Goal: Task Accomplishment & Management: Complete application form

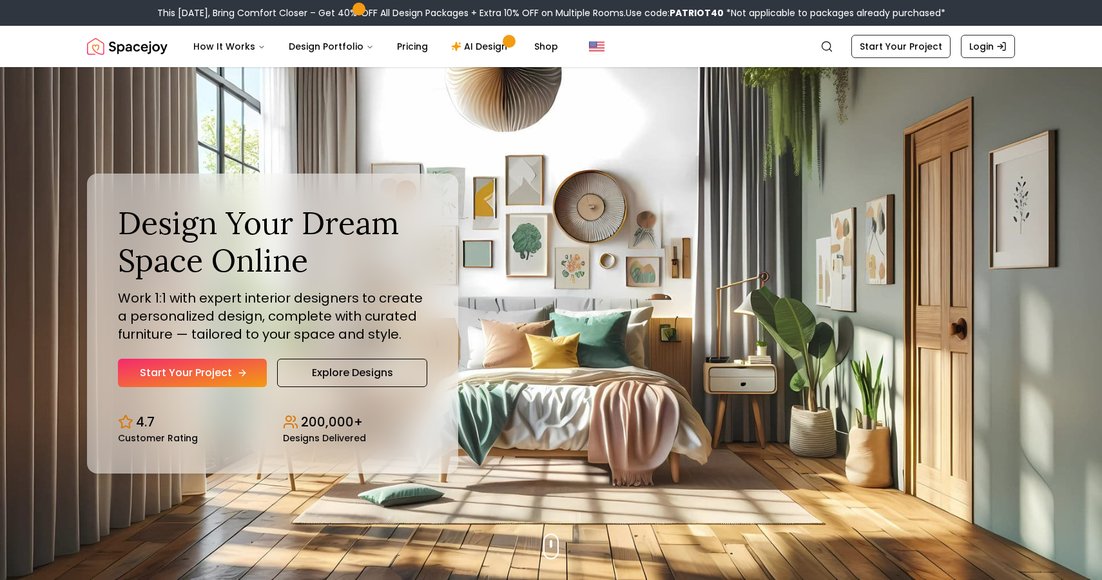
click at [171, 373] on link "Start Your Project" at bounding box center [192, 372] width 149 height 28
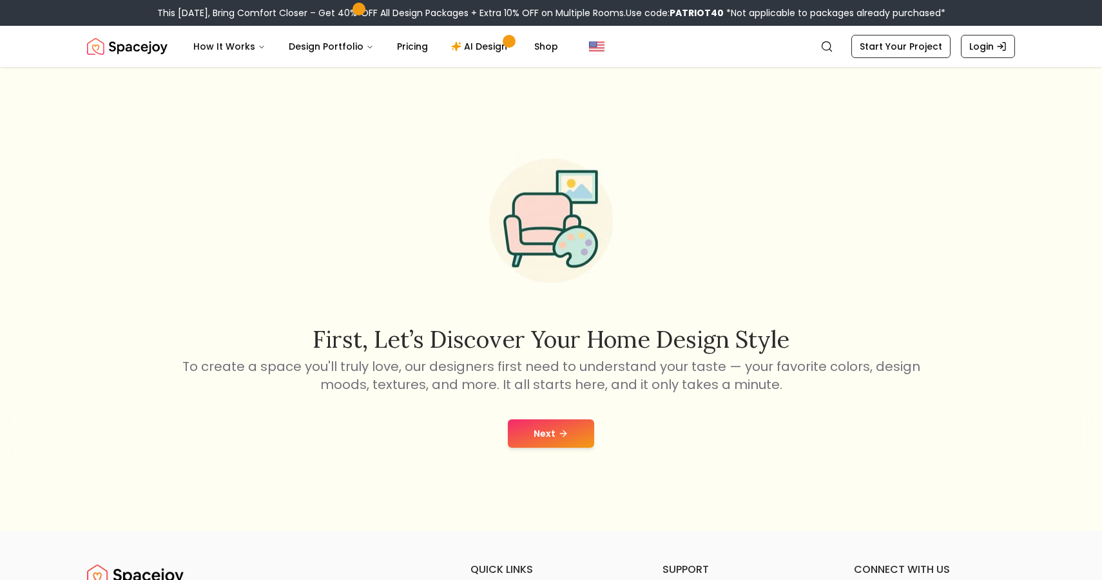
click at [581, 436] on button "Next" at bounding box center [551, 433] width 86 height 28
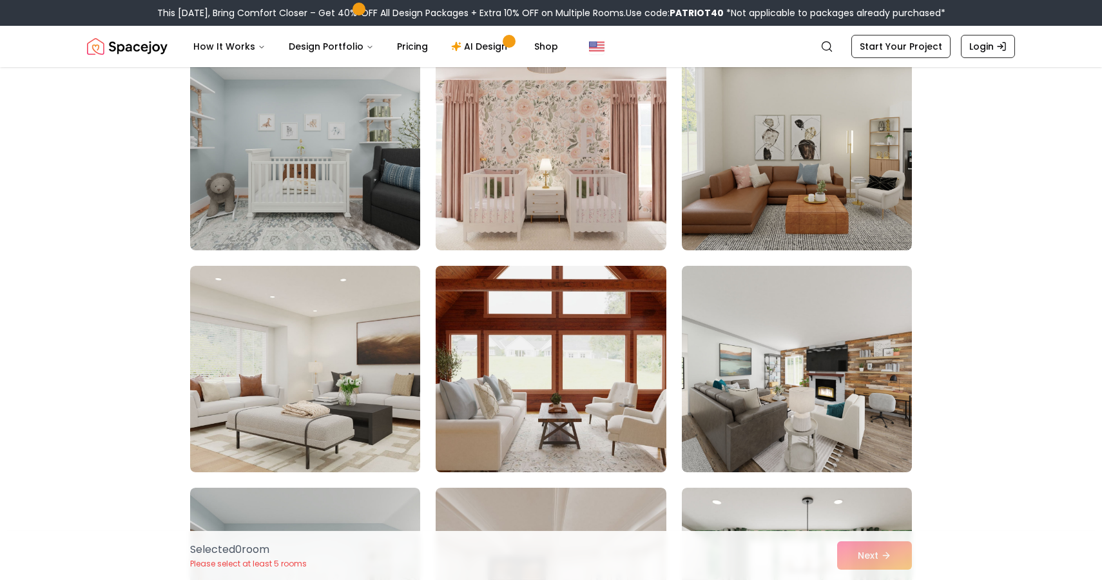
scroll to position [145, 0]
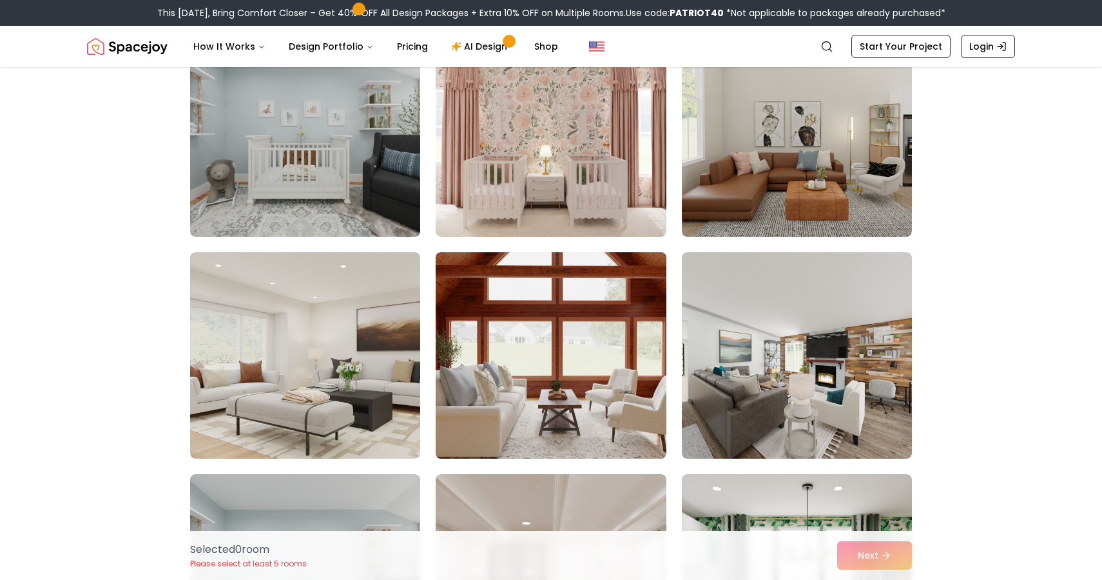
click at [551, 395] on img at bounding box center [551, 355] width 242 height 217
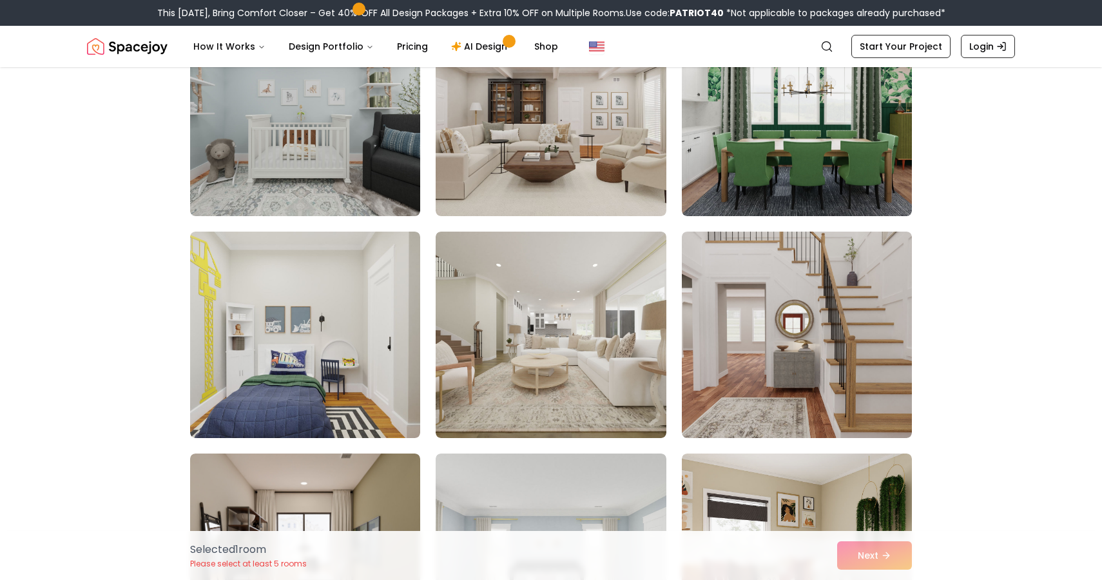
scroll to position [631, 0]
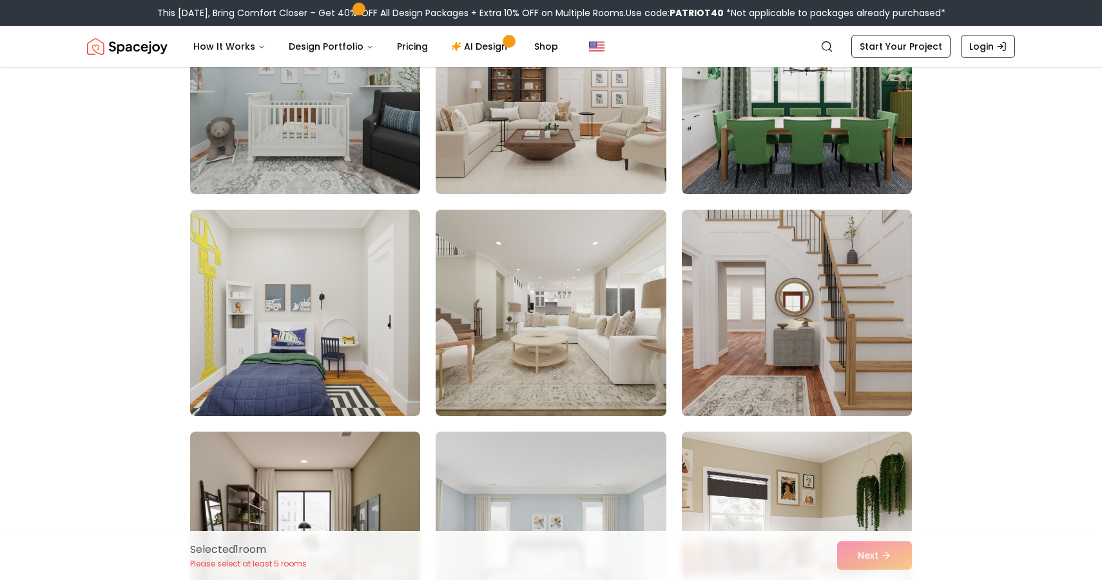
click at [674, 331] on div "Selected" at bounding box center [551, 312] width 722 height 1537
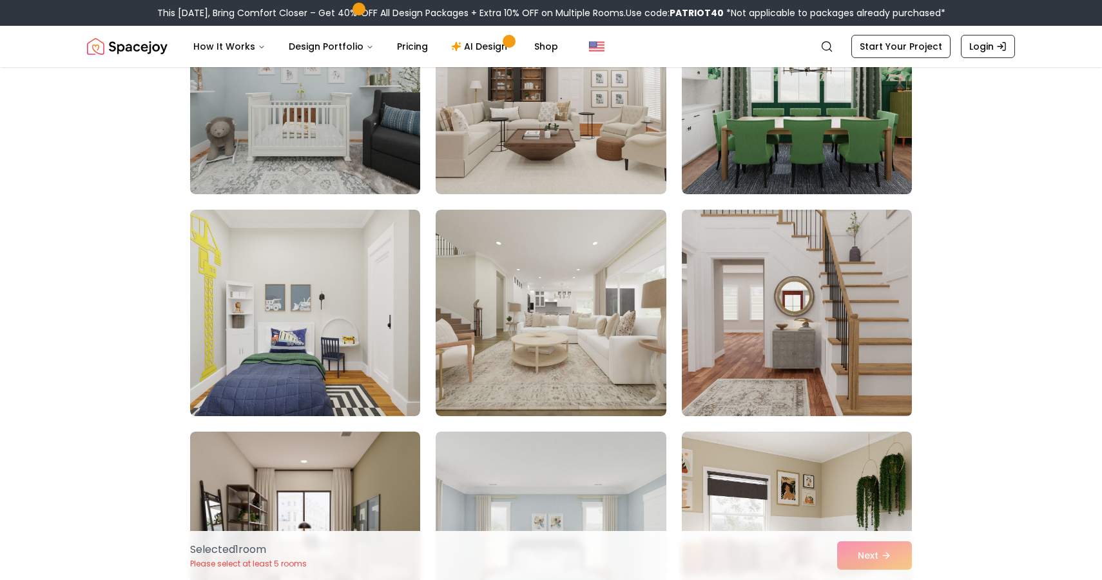
click at [752, 324] on img at bounding box center [797, 312] width 242 height 217
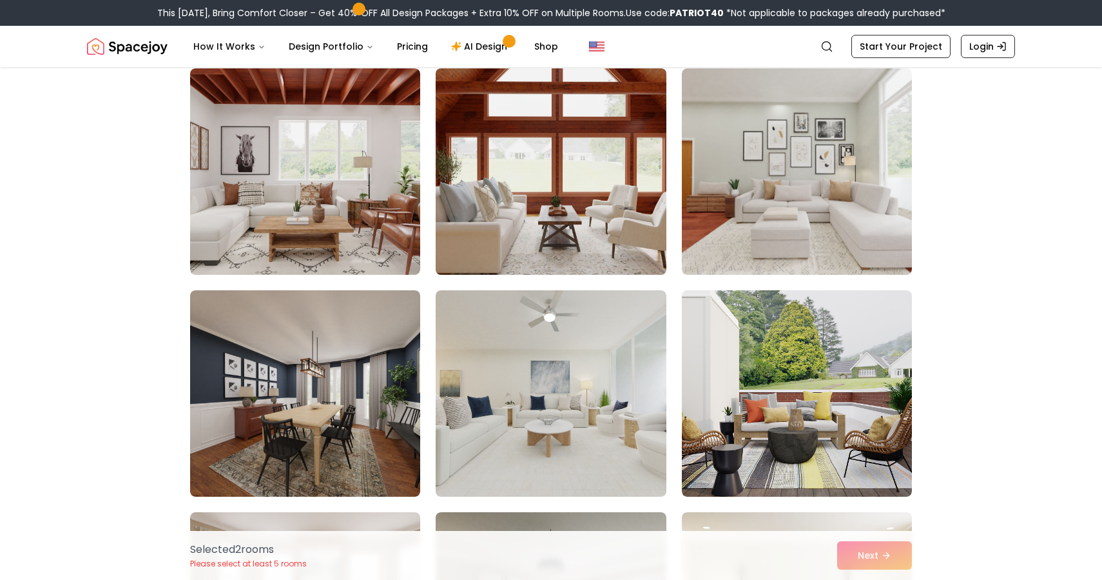
scroll to position [1408, 0]
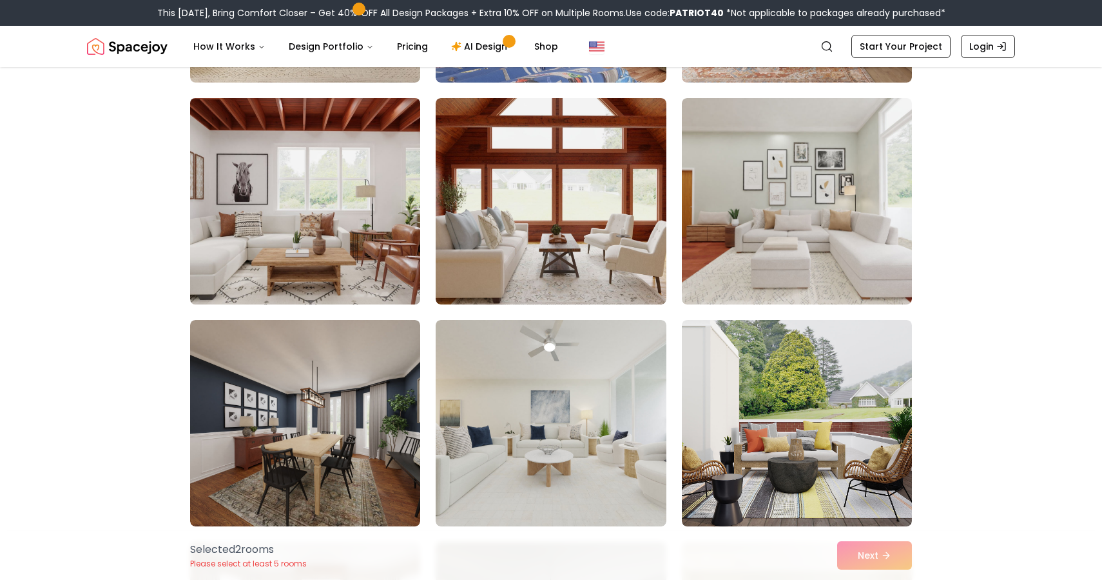
click at [348, 217] on img at bounding box center [305, 201] width 242 height 217
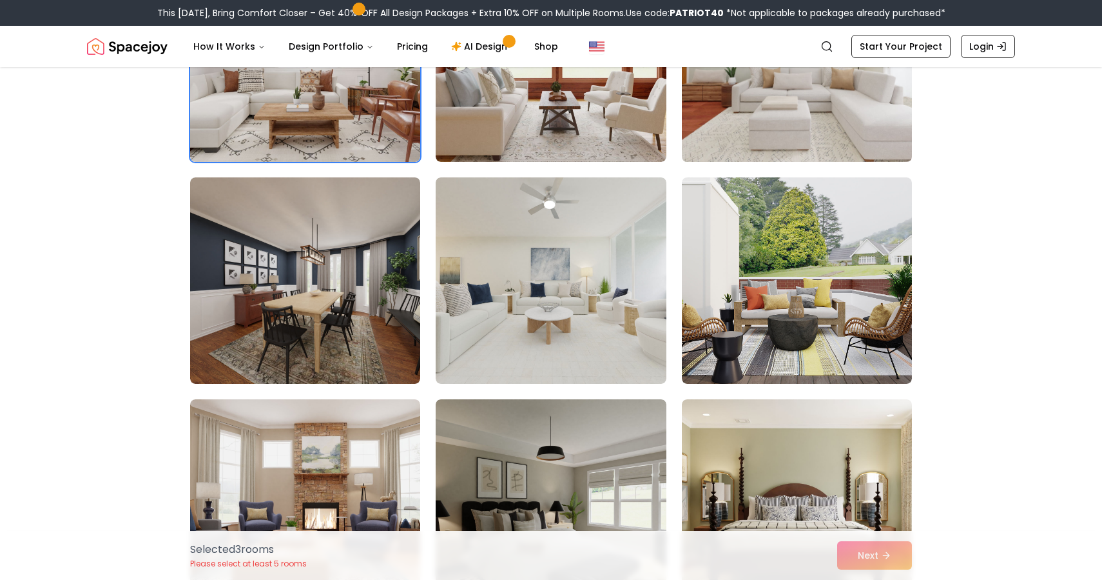
scroll to position [1556, 0]
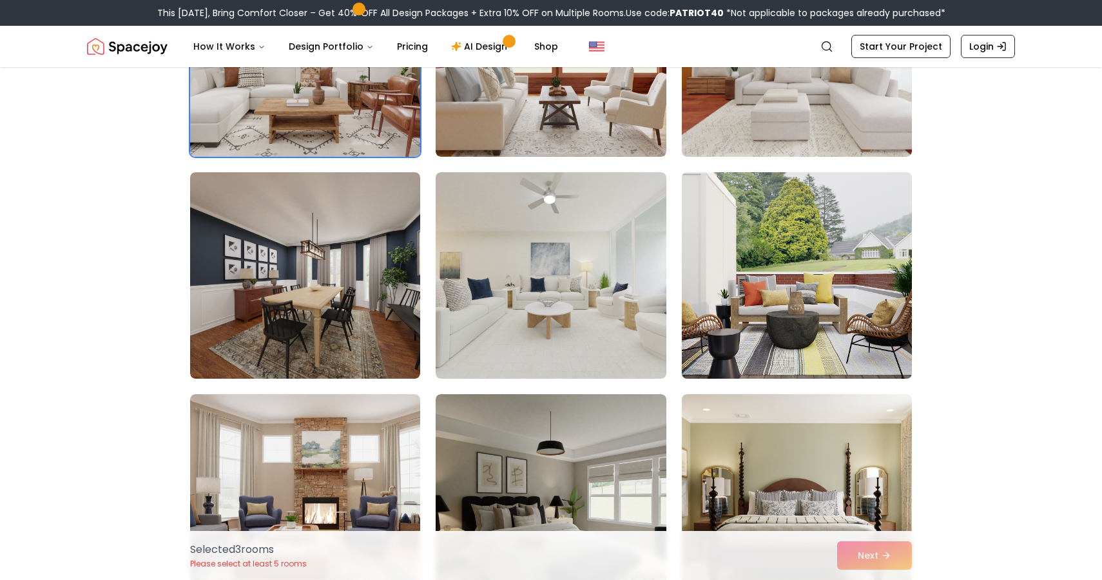
click at [759, 297] on img at bounding box center [797, 275] width 242 height 217
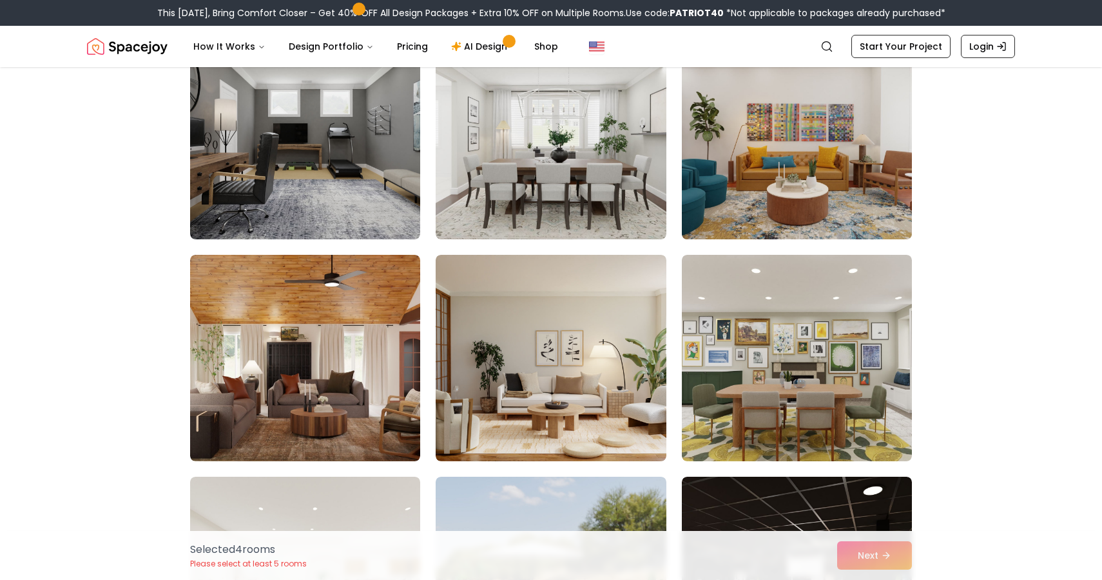
scroll to position [2770, 0]
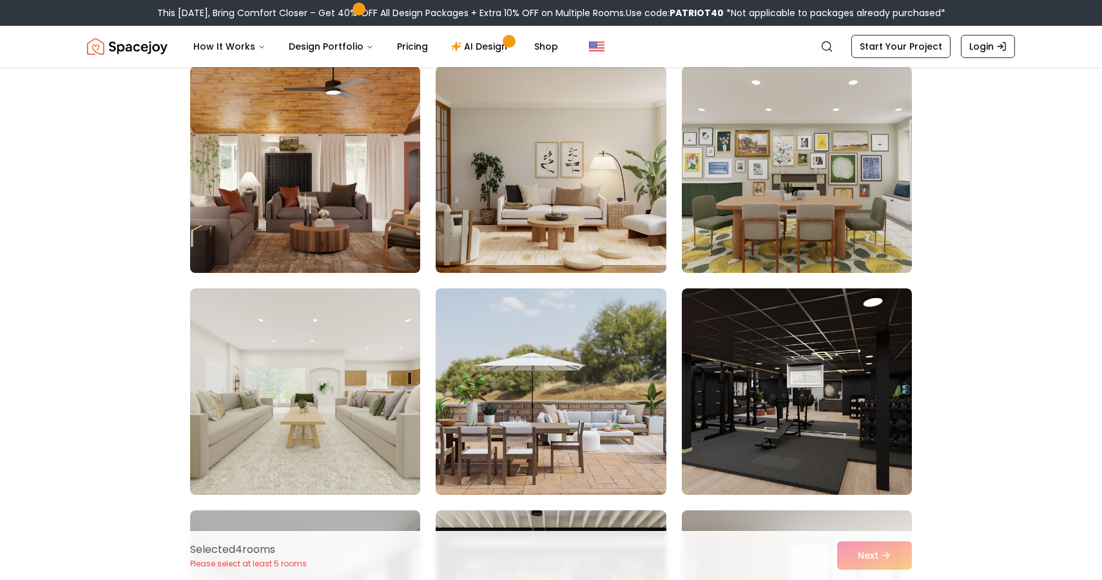
click at [321, 215] on img at bounding box center [305, 169] width 242 height 217
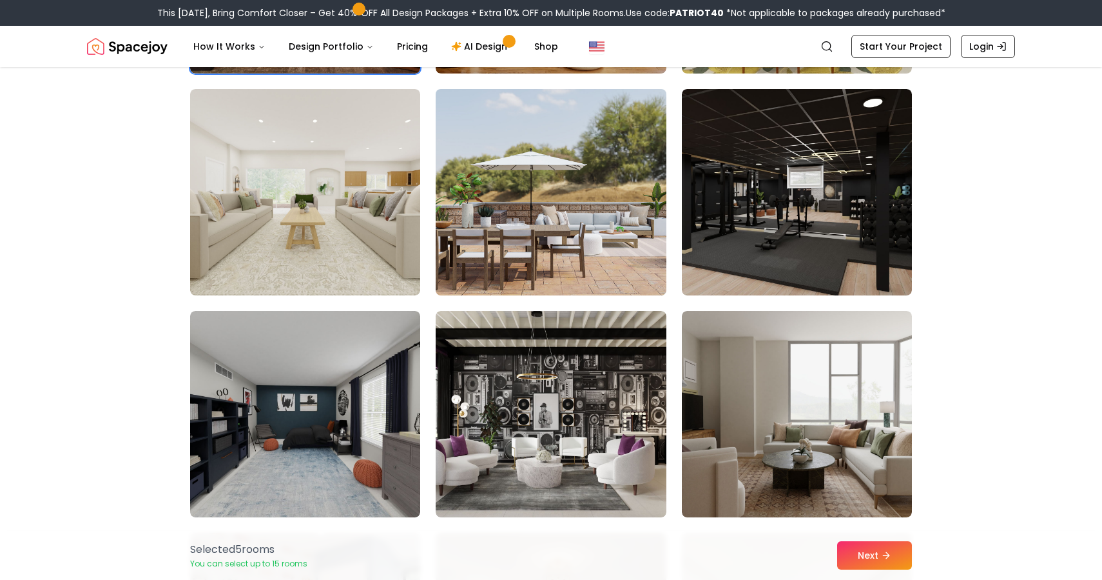
scroll to position [2972, 0]
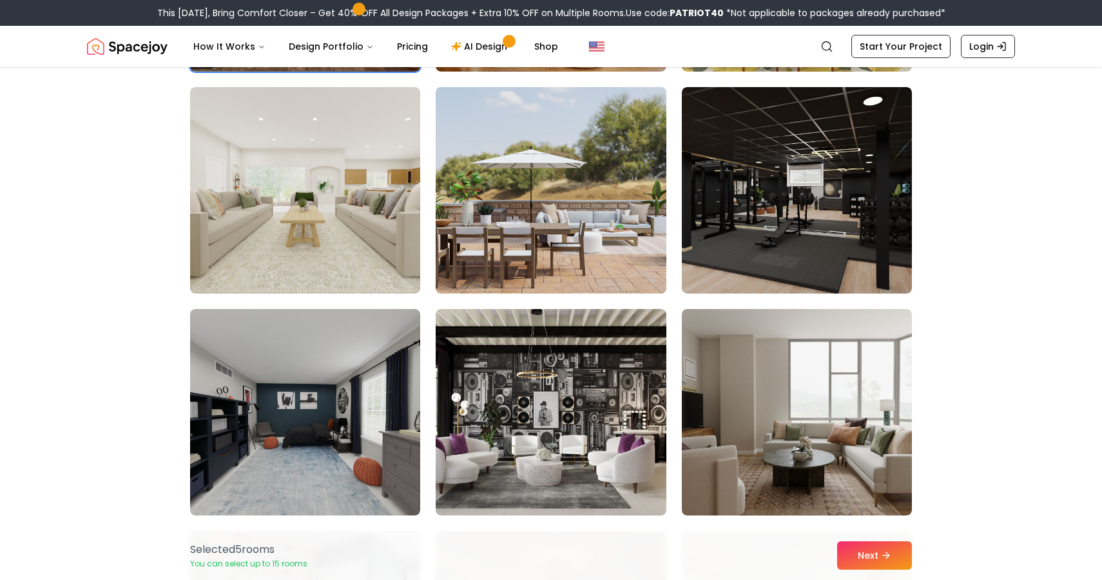
click at [612, 173] on img at bounding box center [551, 190] width 242 height 217
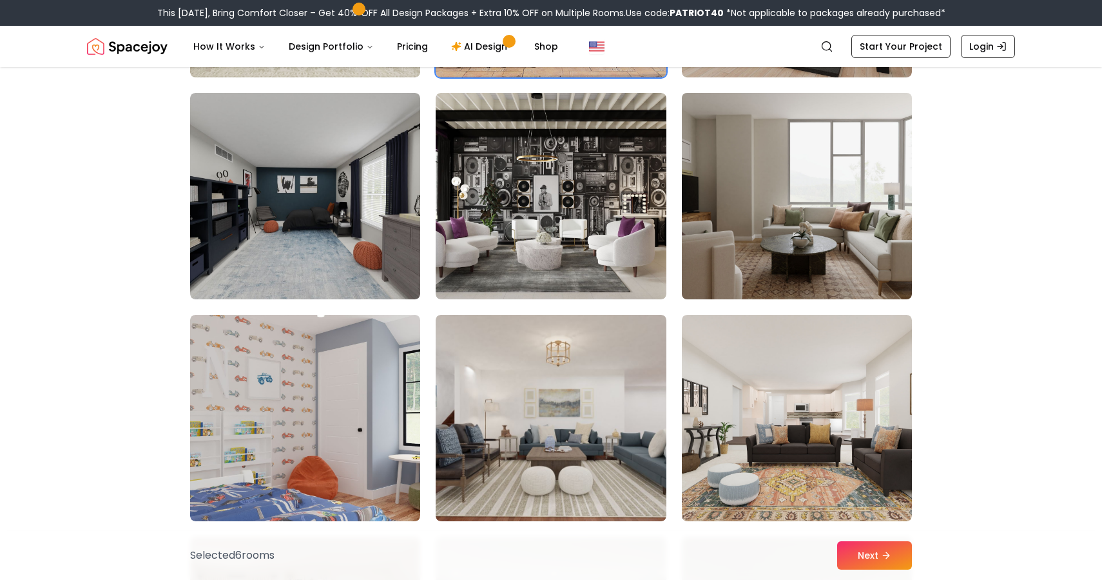
scroll to position [3382, 0]
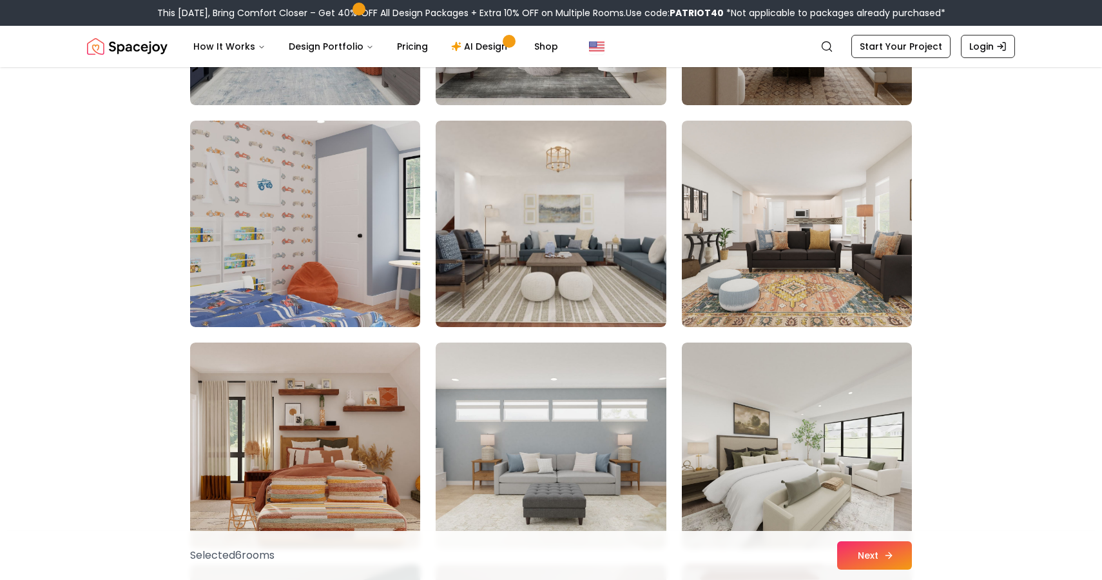
click at [884, 553] on icon at bounding box center [889, 555] width 10 height 10
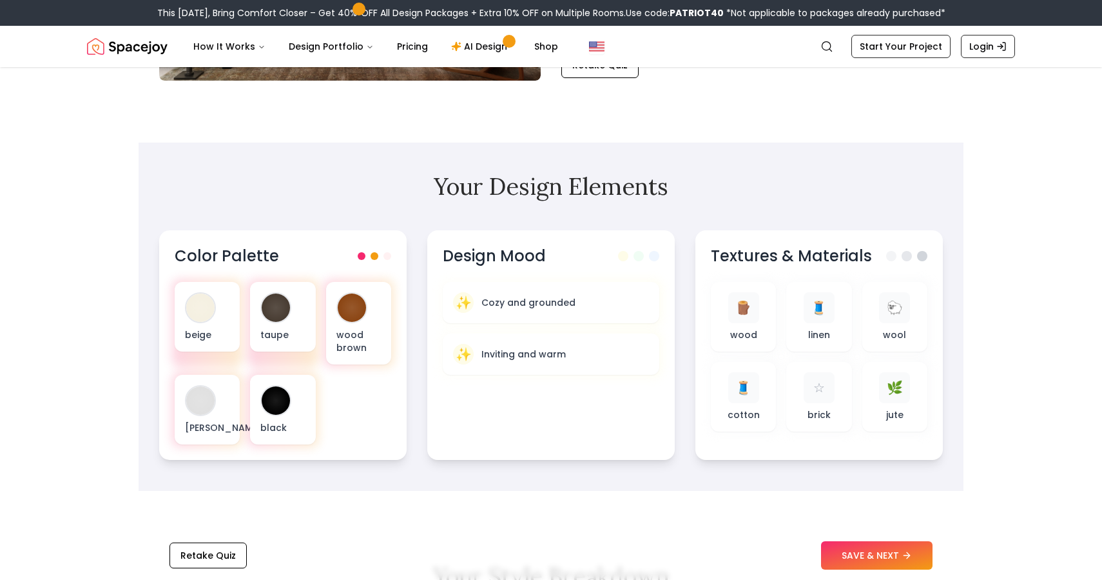
scroll to position [317, 0]
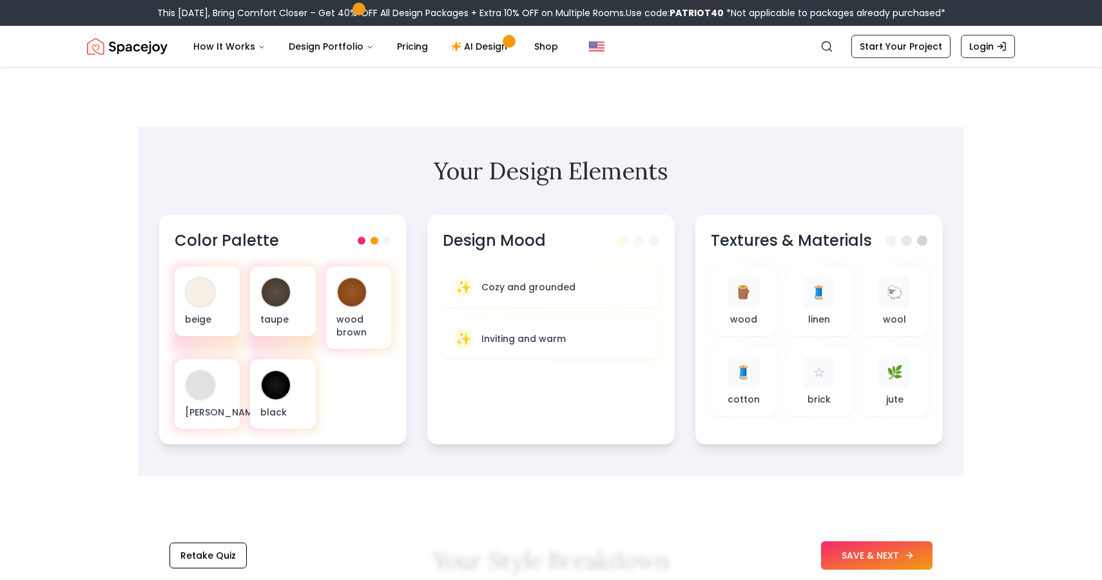
click at [879, 555] on button "SAVE & NEXT" at bounding box center [877, 555] width 112 height 28
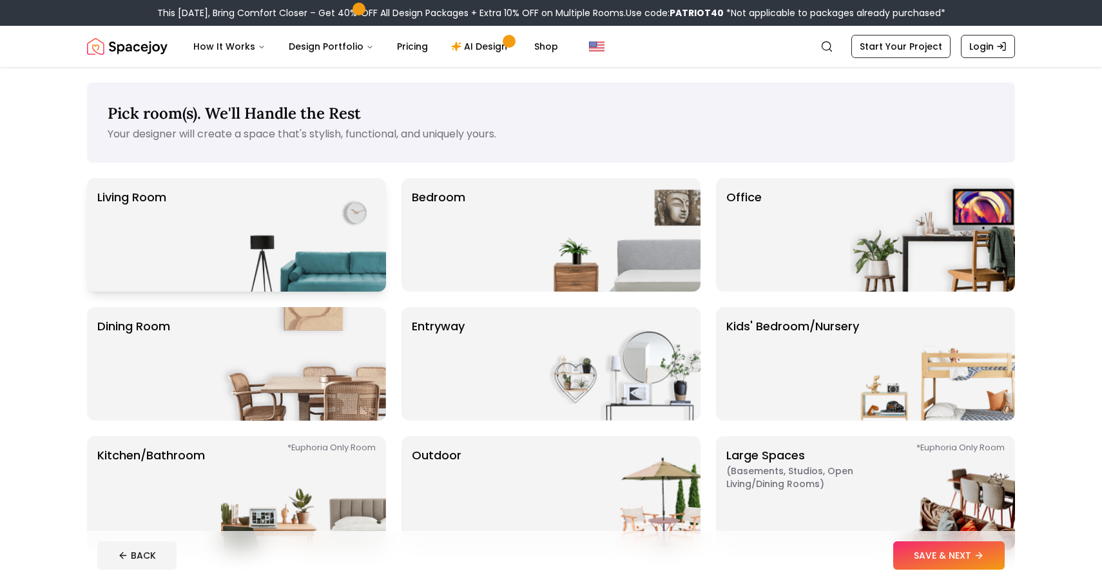
click at [257, 248] on img at bounding box center [303, 234] width 165 height 113
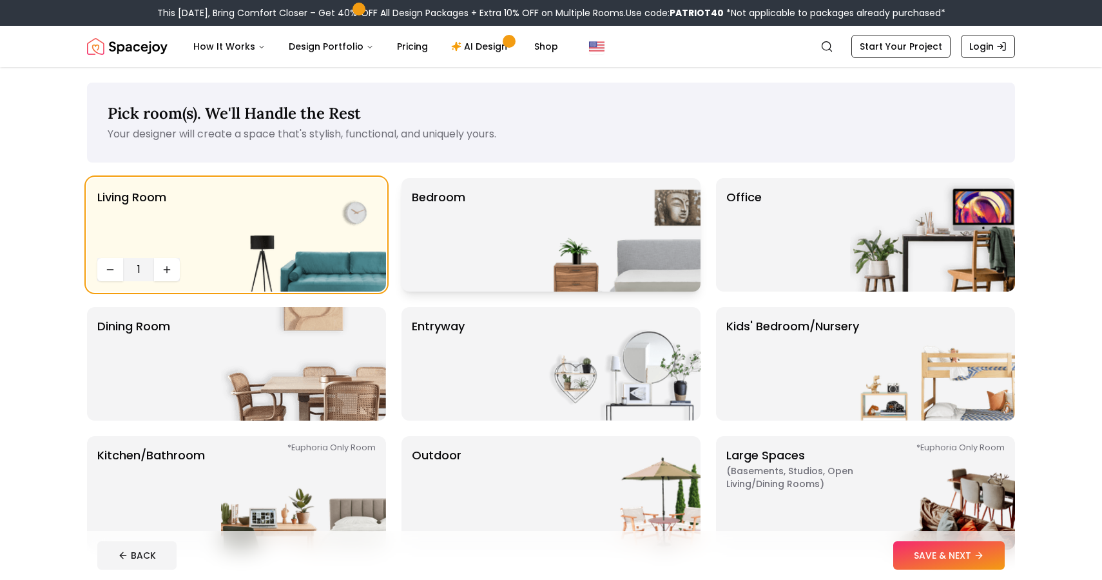
click at [582, 239] on img at bounding box center [618, 234] width 165 height 113
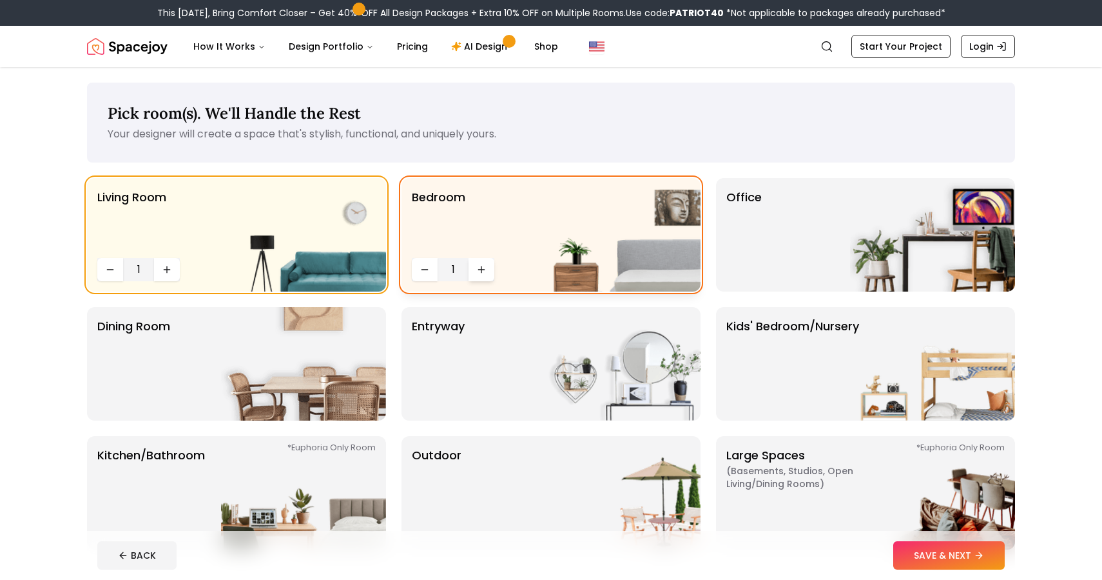
click at [487, 264] on button "Increase quantity" at bounding box center [482, 269] width 26 height 23
click at [658, 253] on img at bounding box center [618, 234] width 165 height 113
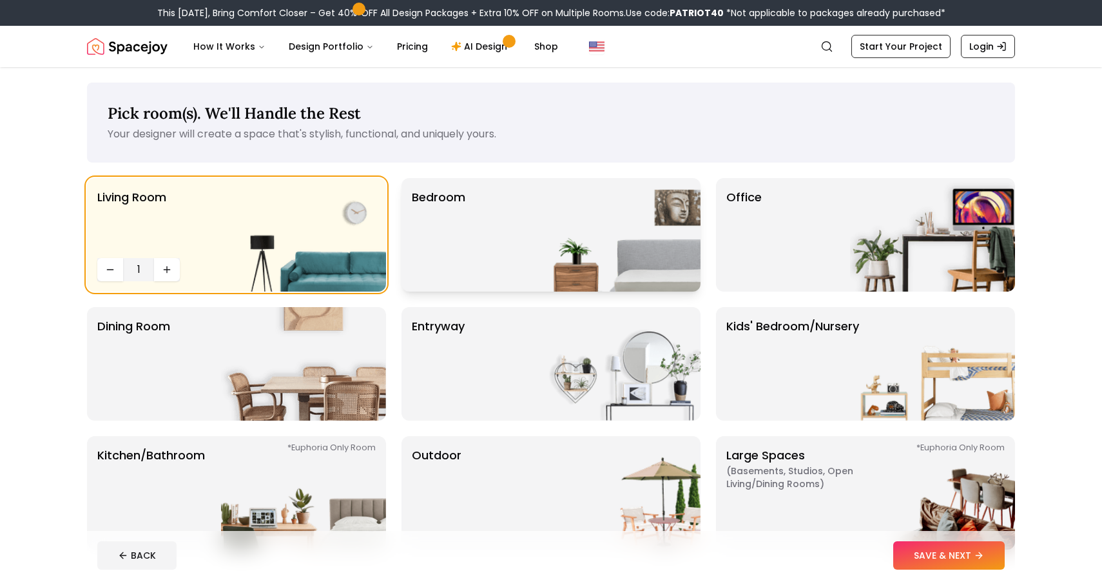
click at [558, 266] on img at bounding box center [618, 234] width 165 height 113
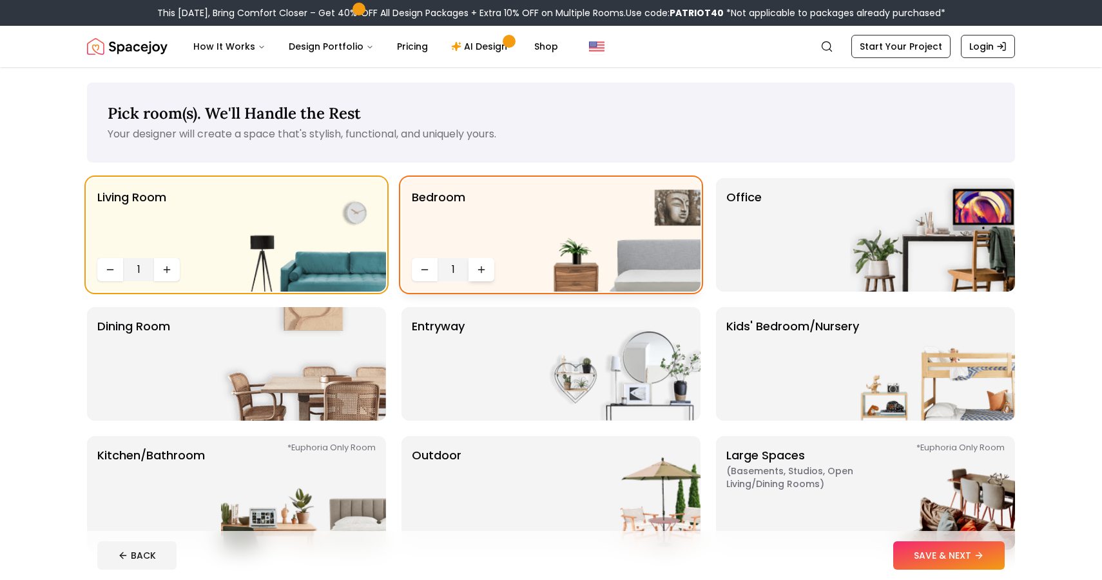
click at [481, 265] on icon "Increase quantity" at bounding box center [481, 269] width 10 height 10
click at [725, 258] on div "Office" at bounding box center [865, 234] width 299 height 113
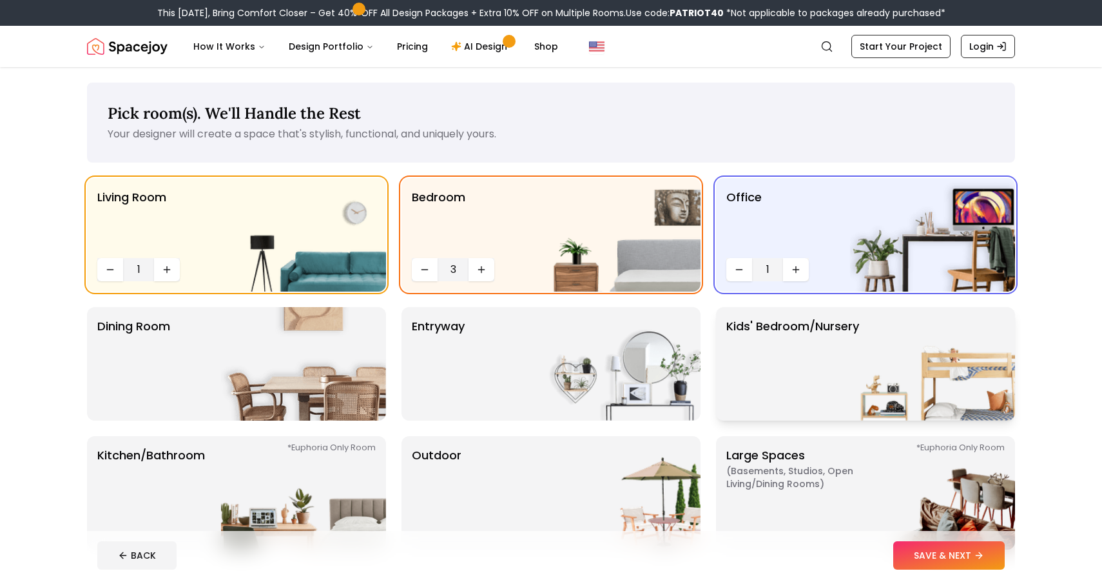
click at [779, 388] on p "Kids' Bedroom/Nursery" at bounding box center [793, 363] width 133 height 93
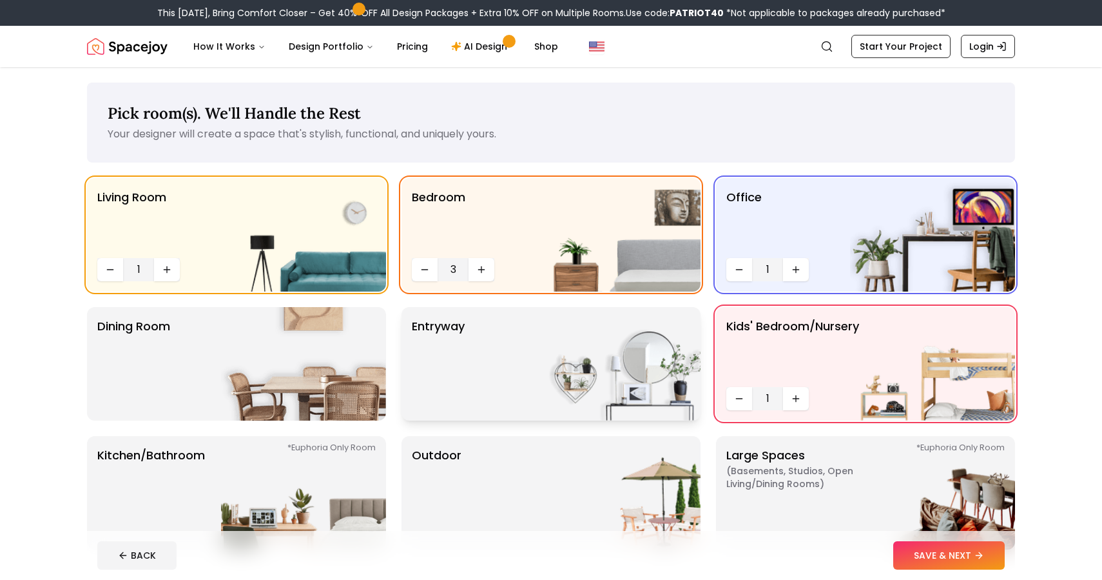
click at [631, 375] on img at bounding box center [618, 363] width 165 height 113
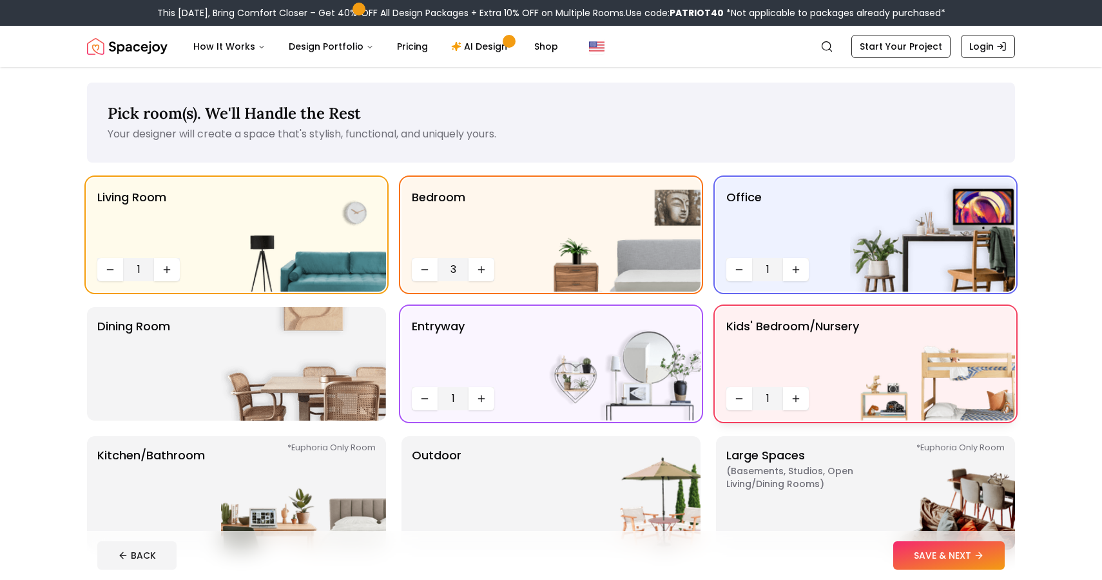
click at [763, 366] on p "Kids' Bedroom/Nursery" at bounding box center [793, 349] width 133 height 64
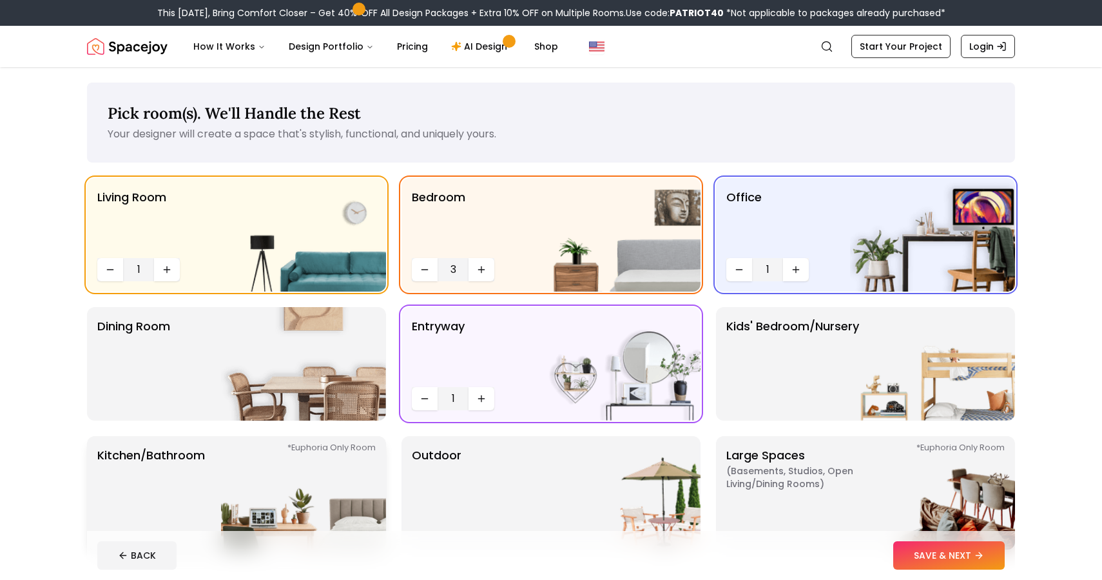
click at [213, 478] on div "*Euphoria Only Room Kitchen/Bathroom *Euphoria Only Room" at bounding box center [236, 492] width 299 height 113
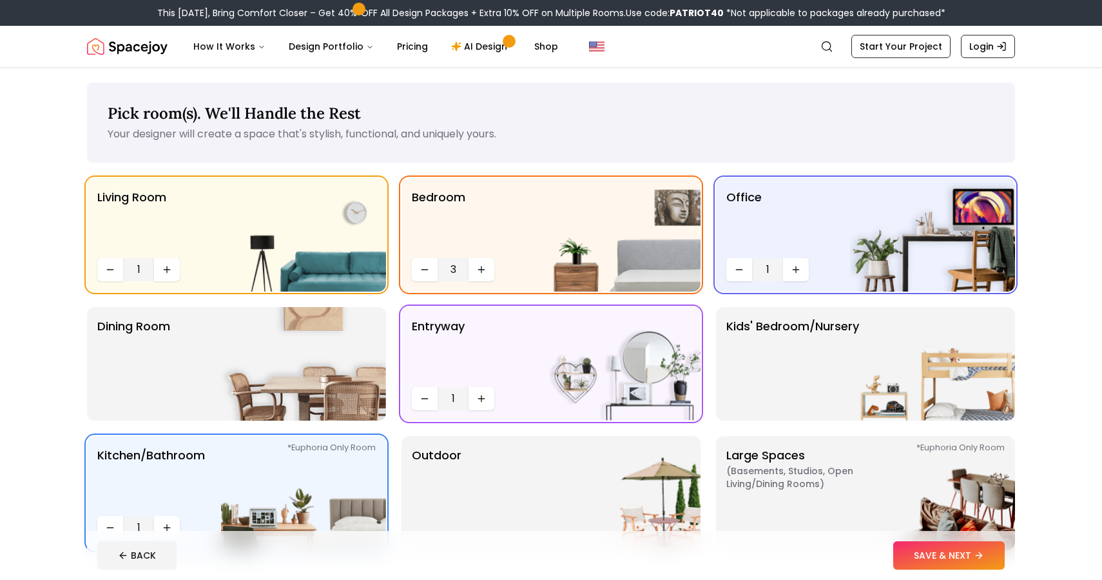
click at [177, 522] on button "Increase quantity" at bounding box center [167, 527] width 26 height 23
click at [238, 375] on img at bounding box center [303, 363] width 165 height 113
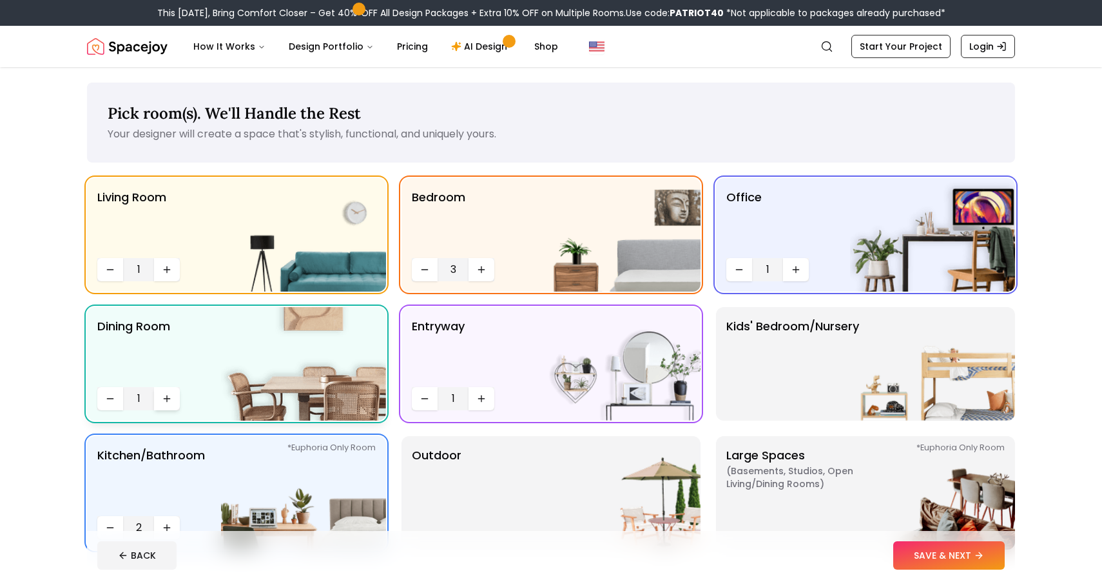
click at [173, 397] on button "Increase quantity" at bounding box center [167, 398] width 26 height 23
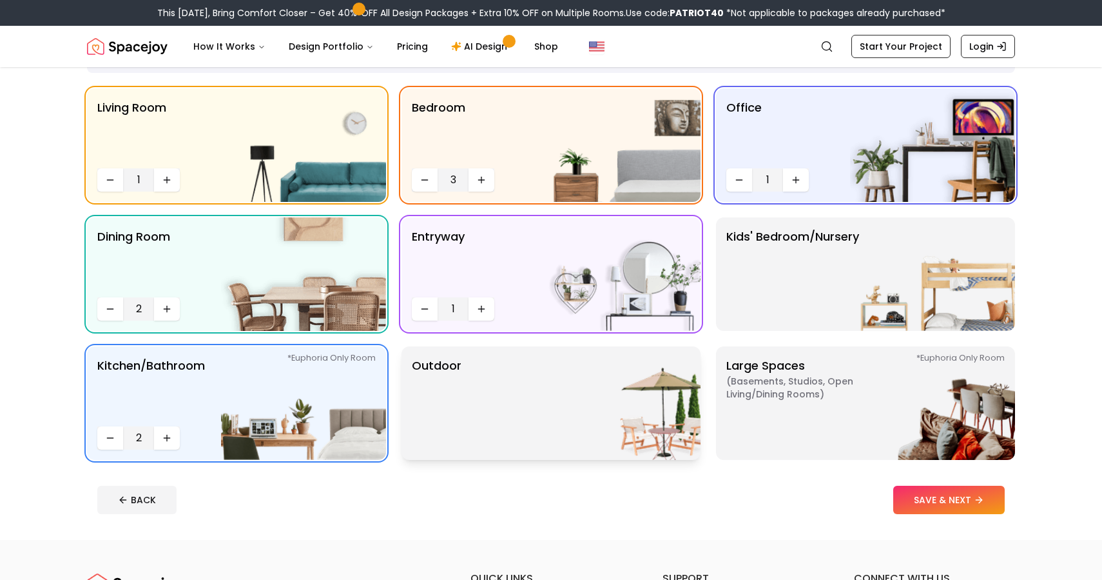
scroll to position [90, 0]
click at [554, 395] on img at bounding box center [618, 402] width 165 height 113
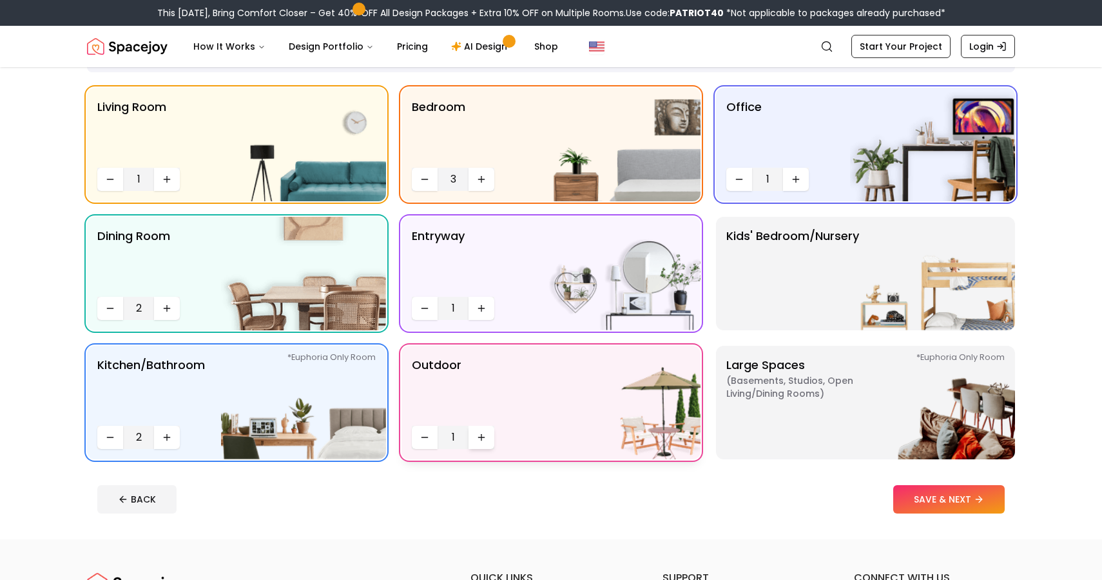
click at [493, 434] on button "Increase quantity" at bounding box center [482, 437] width 26 height 23
click at [829, 408] on p "Large Spaces ( Basements, Studios, Open living/dining rooms ) *Euphoria Only Ro…" at bounding box center [807, 402] width 161 height 93
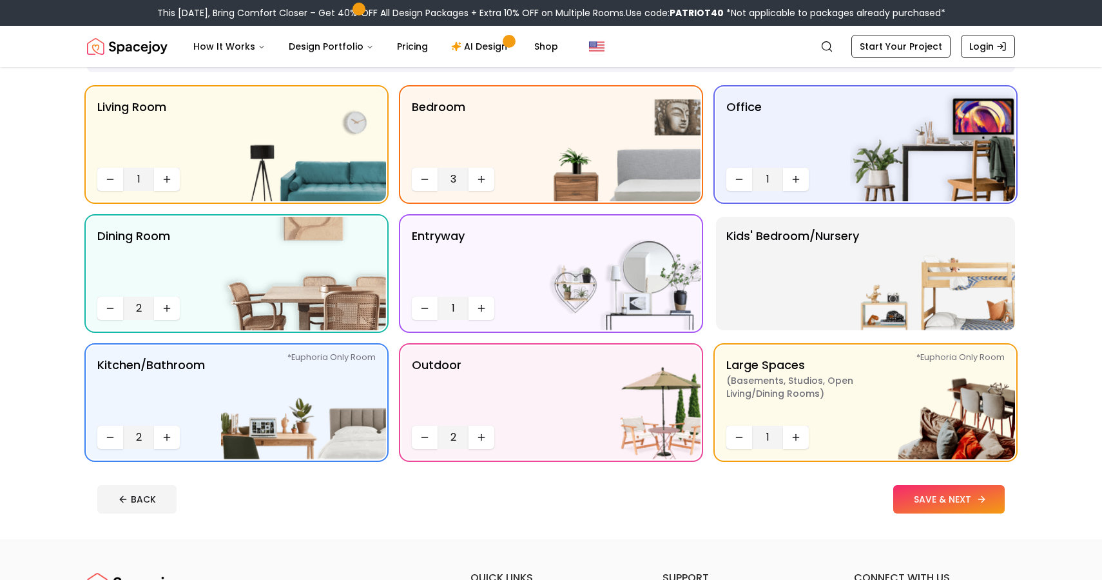
click at [932, 502] on button "SAVE & NEXT" at bounding box center [950, 499] width 112 height 28
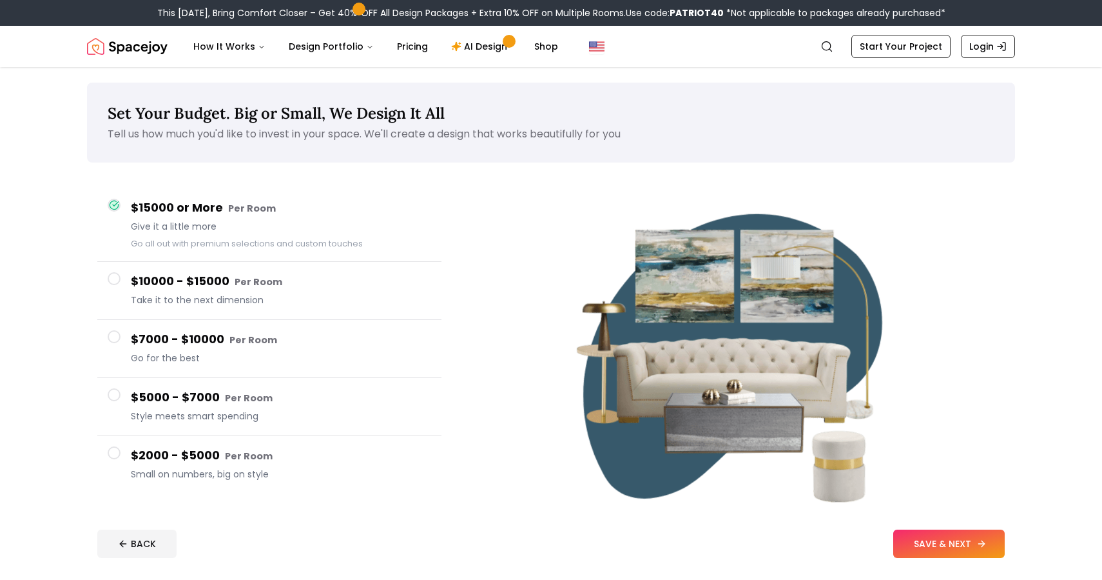
click at [956, 548] on button "SAVE & NEXT" at bounding box center [950, 543] width 112 height 28
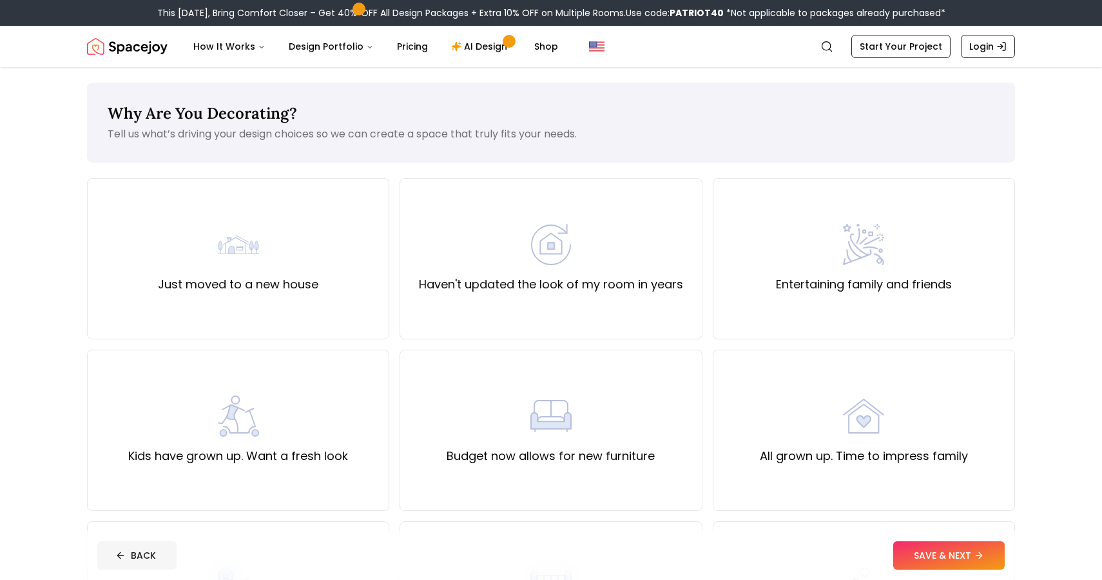
click at [133, 562] on button "BACK" at bounding box center [136, 555] width 79 height 28
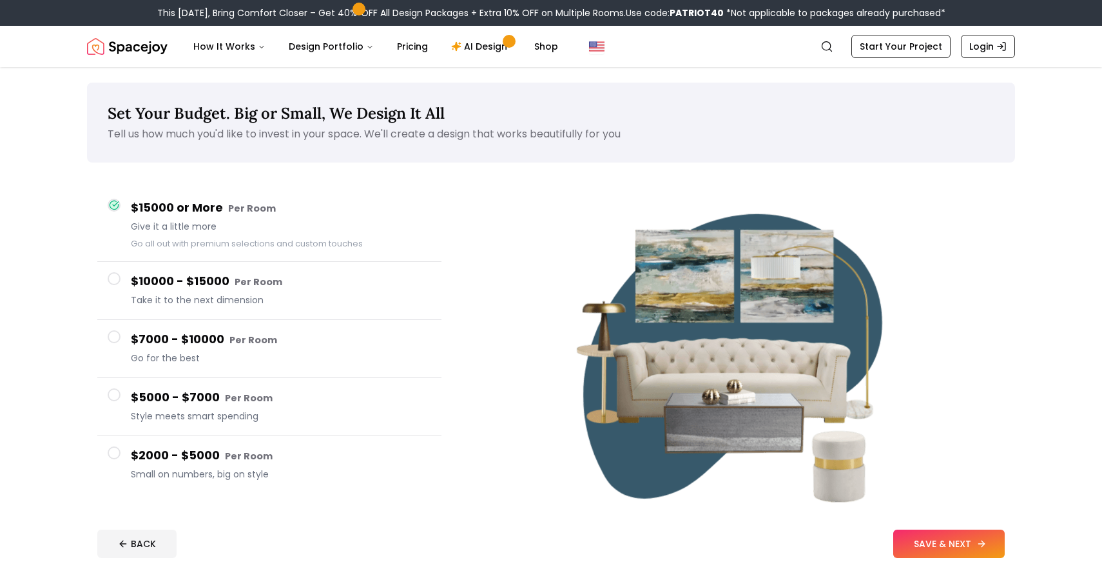
click at [951, 533] on button "SAVE & NEXT" at bounding box center [950, 543] width 112 height 28
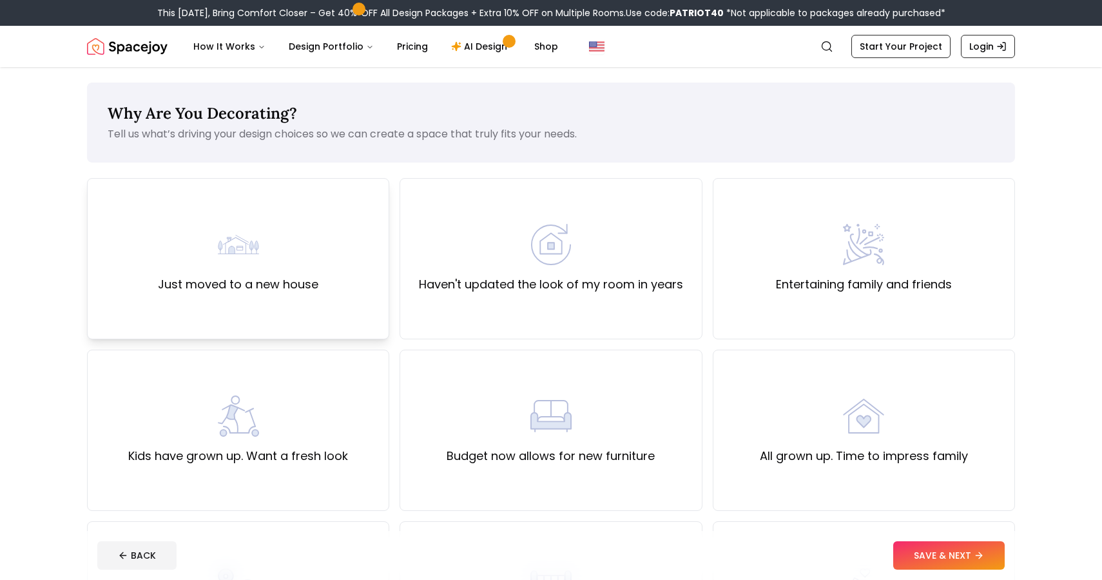
click at [262, 284] on label "Just moved to a new house" at bounding box center [238, 284] width 161 height 18
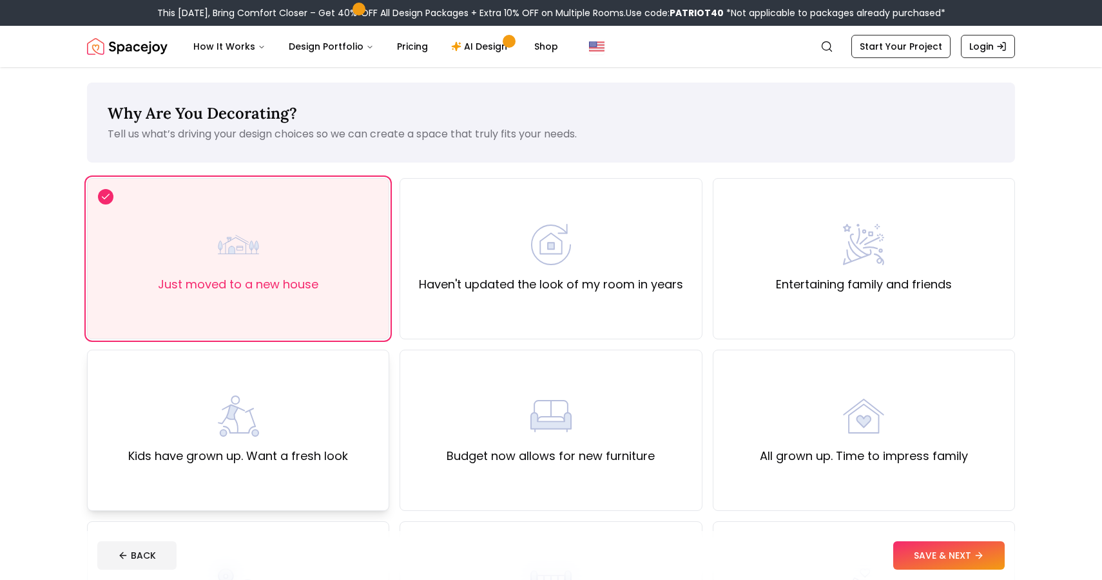
click at [251, 397] on img at bounding box center [238, 415] width 41 height 41
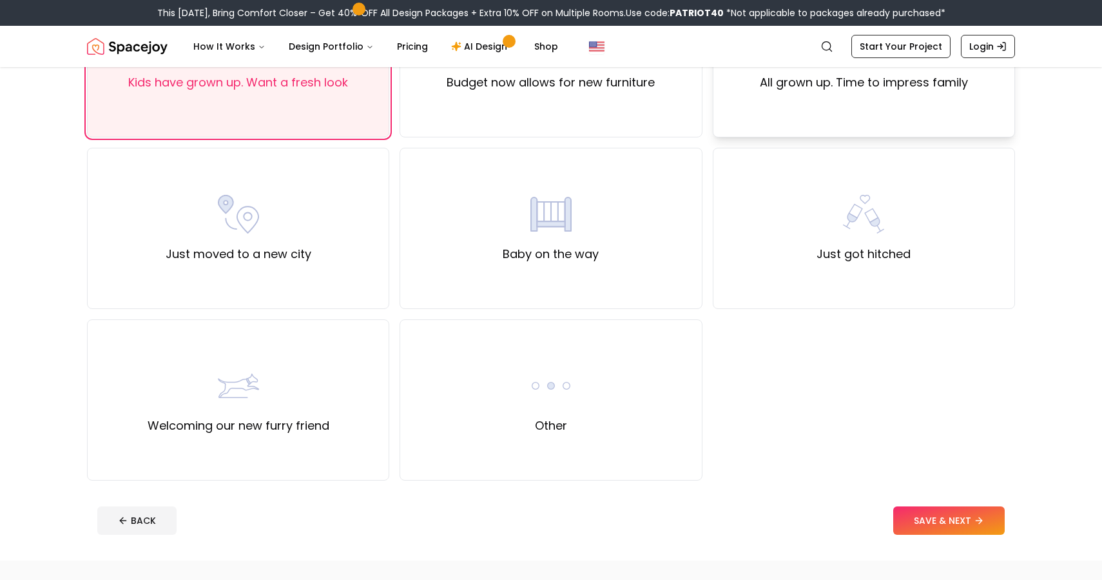
scroll to position [371, 0]
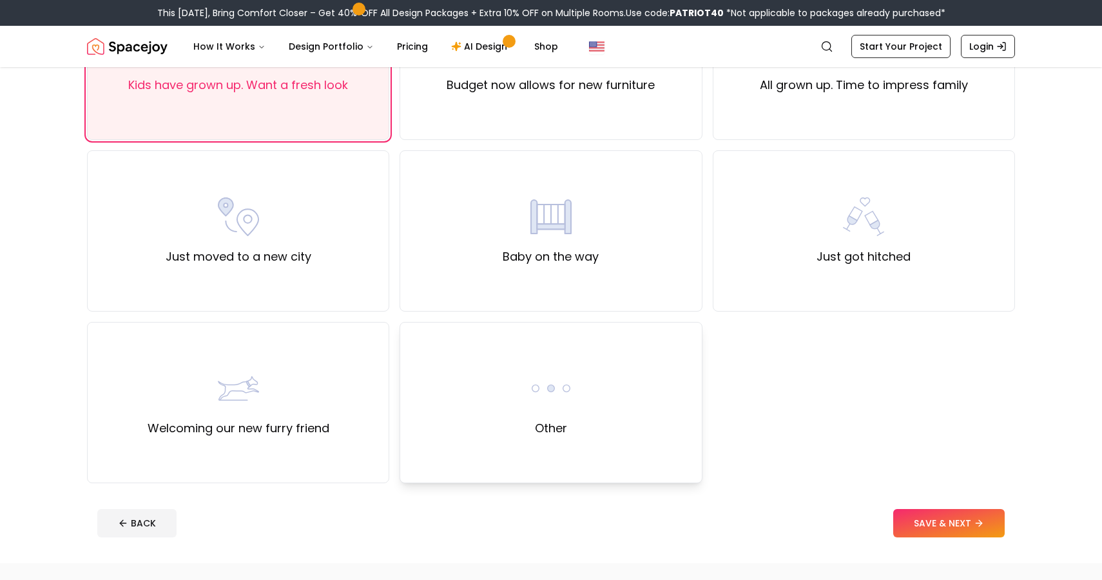
click at [550, 457] on div "Other" at bounding box center [551, 402] width 302 height 161
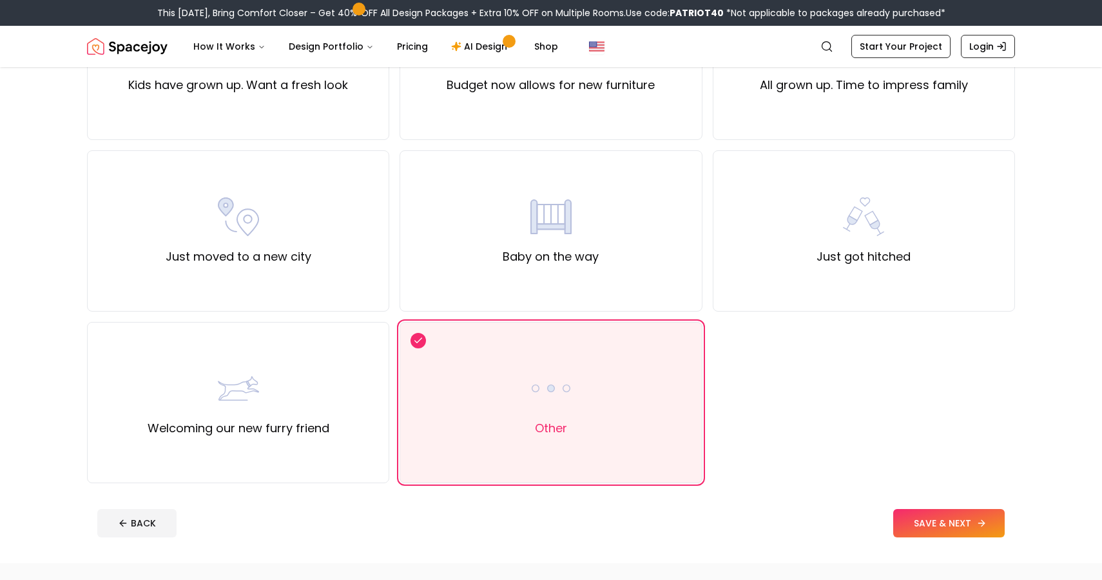
click at [974, 531] on button "SAVE & NEXT" at bounding box center [950, 523] width 112 height 28
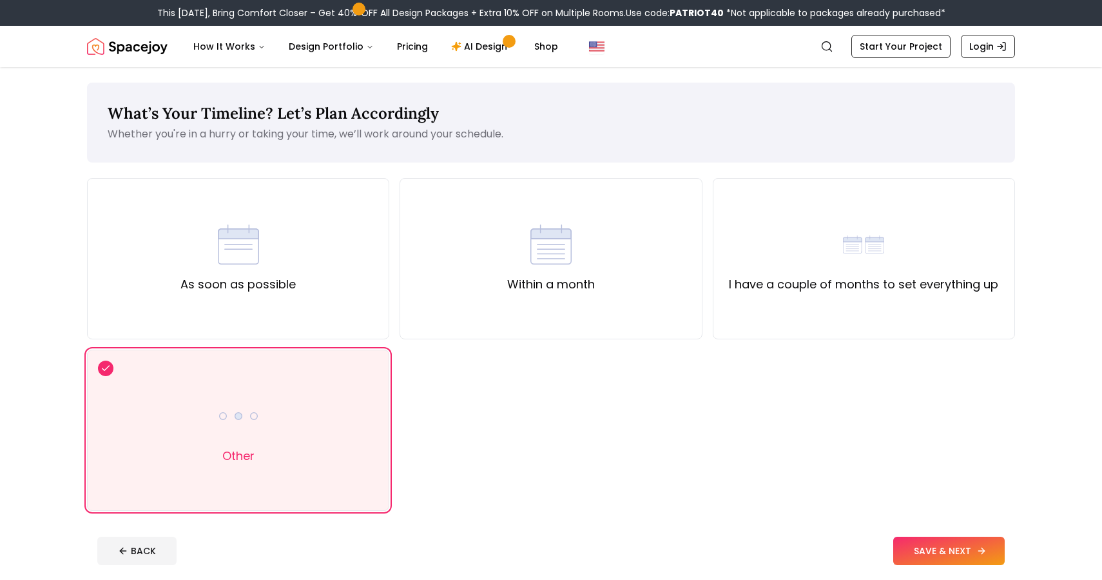
click at [946, 537] on button "SAVE & NEXT" at bounding box center [950, 550] width 112 height 28
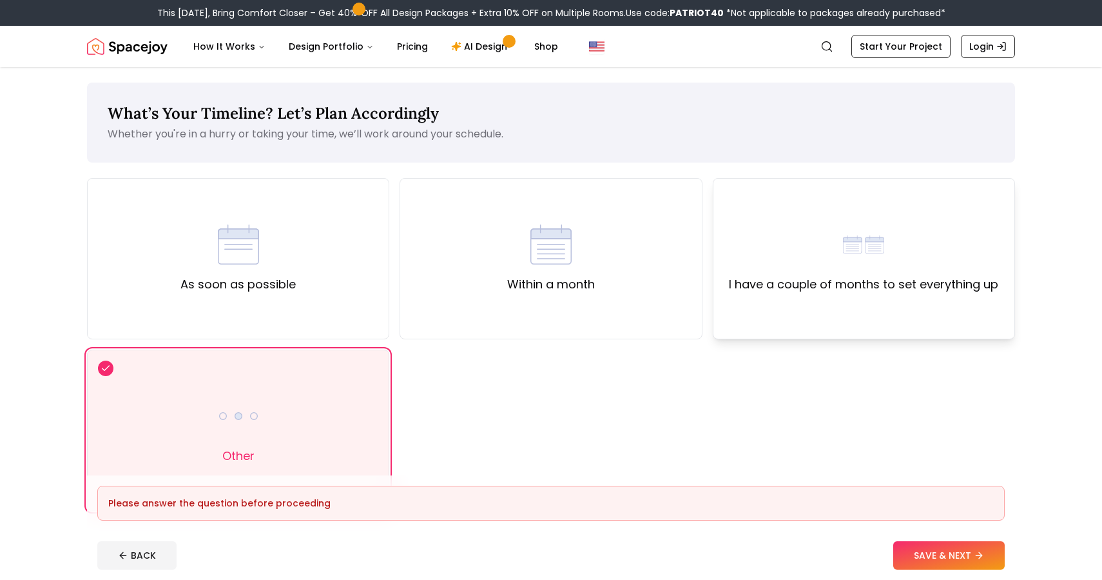
click at [858, 247] on img at bounding box center [863, 244] width 41 height 41
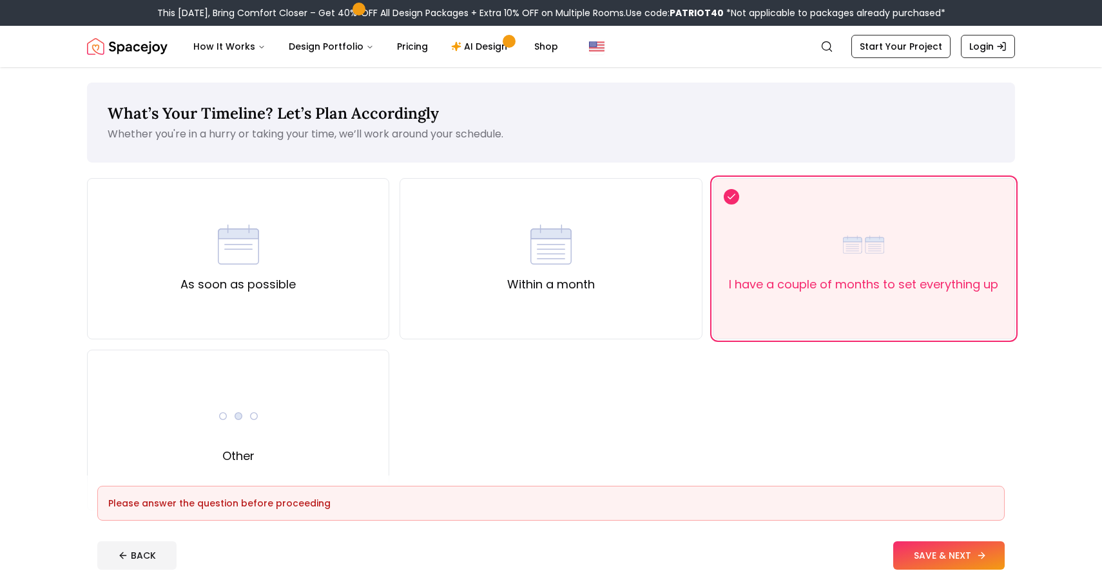
click at [957, 553] on button "SAVE & NEXT" at bounding box center [950, 555] width 112 height 28
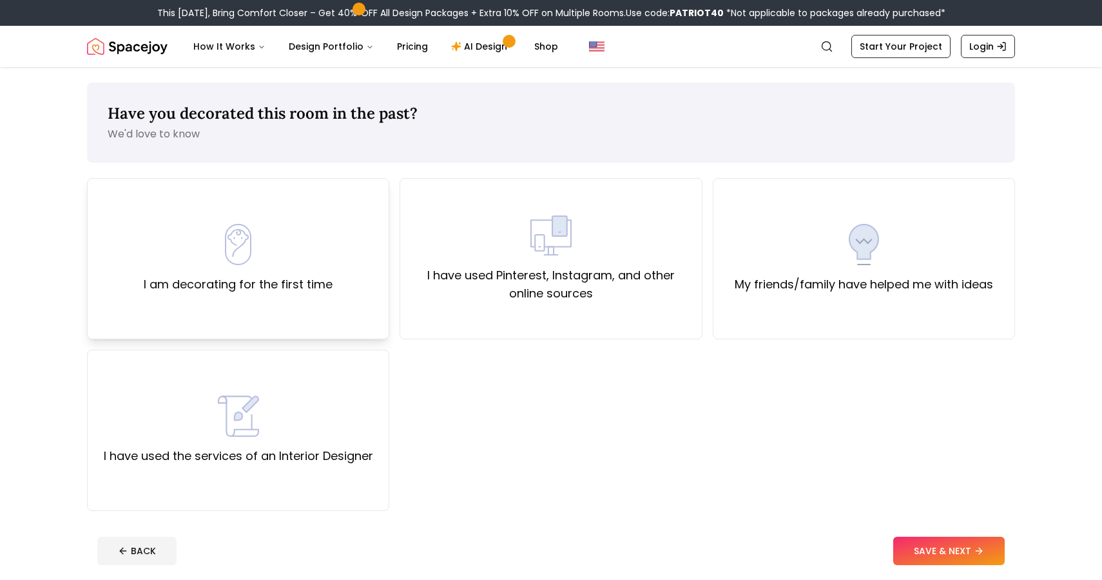
click at [273, 309] on div "I am decorating for the first time" at bounding box center [238, 258] width 302 height 161
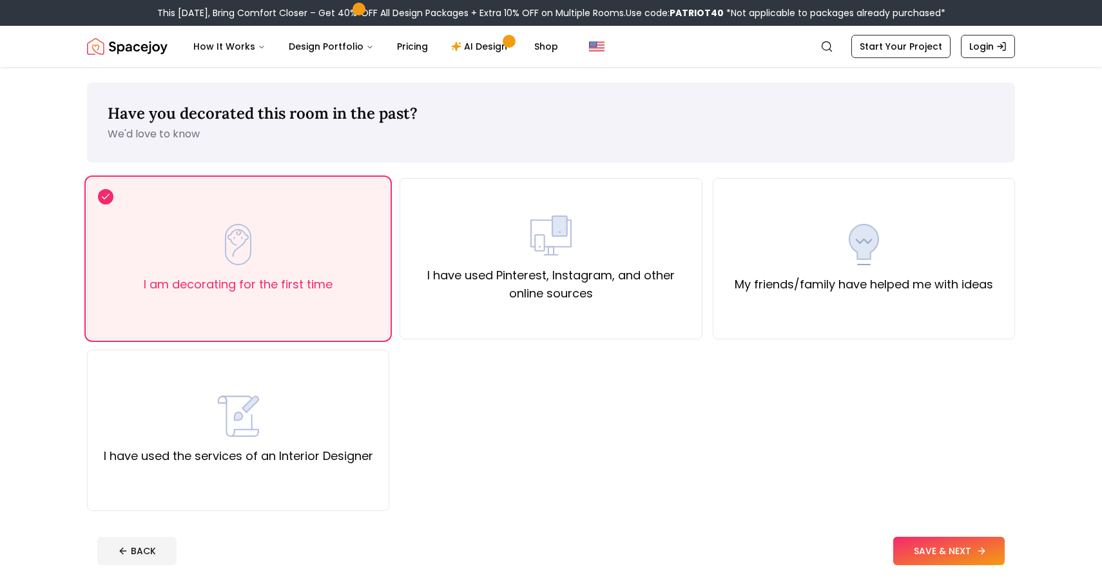
click at [988, 555] on button "SAVE & NEXT" at bounding box center [950, 550] width 112 height 28
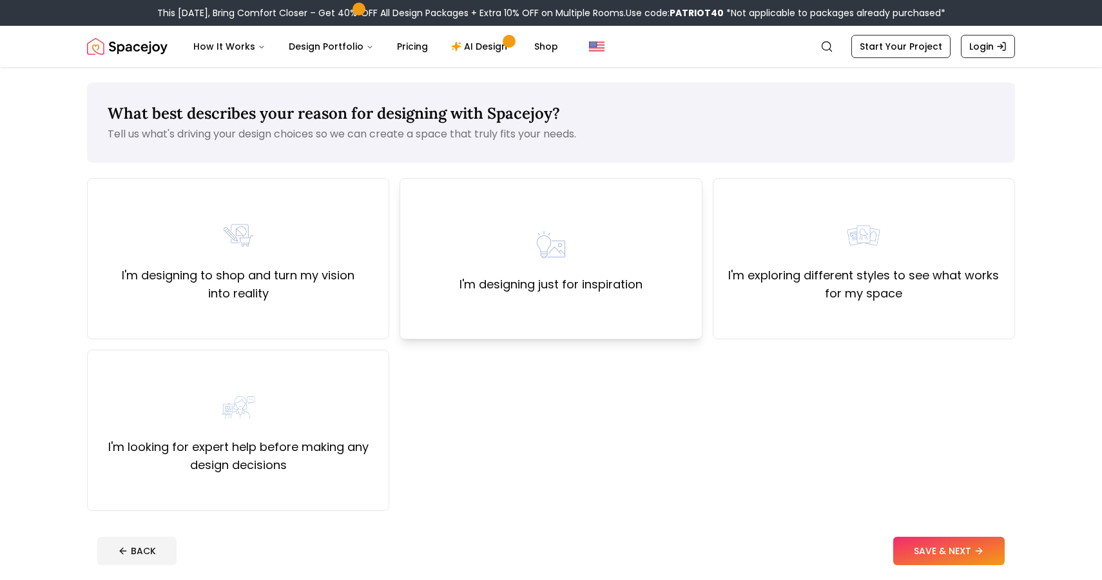
click at [643, 294] on div "I'm designing just for inspiration" at bounding box center [551, 258] width 302 height 161
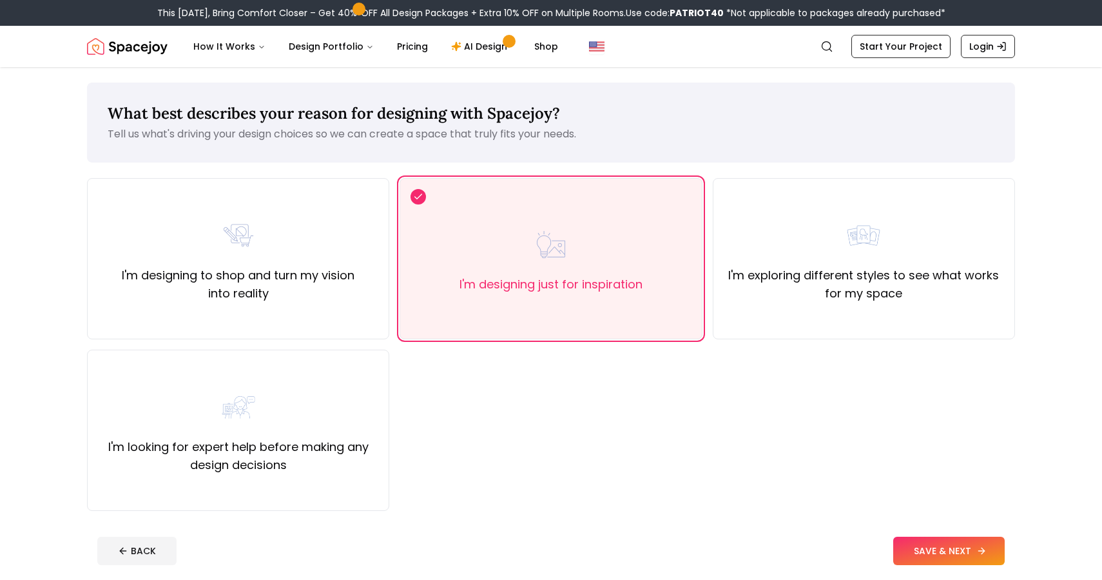
click at [986, 551] on icon at bounding box center [982, 550] width 10 height 10
